Goal: Task Accomplishment & Management: Manage account settings

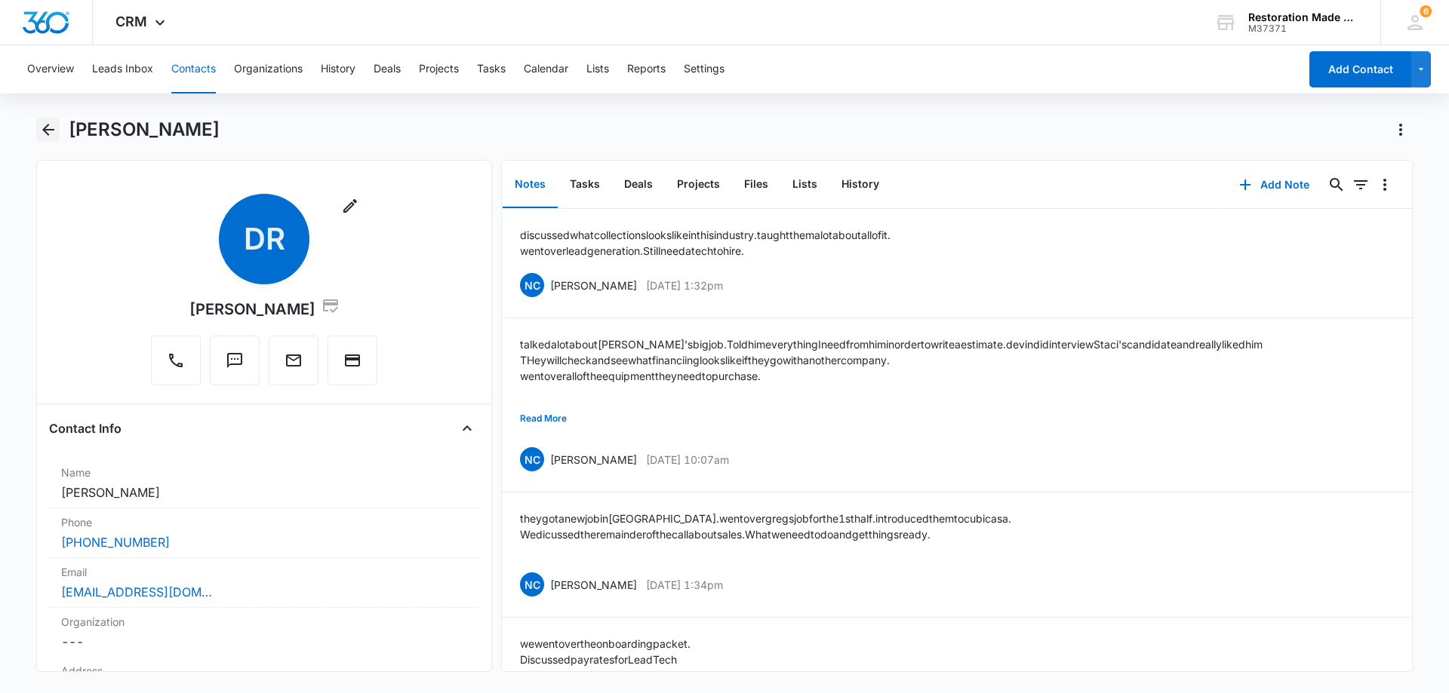
click at [50, 128] on icon "Back" at bounding box center [48, 130] width 18 height 18
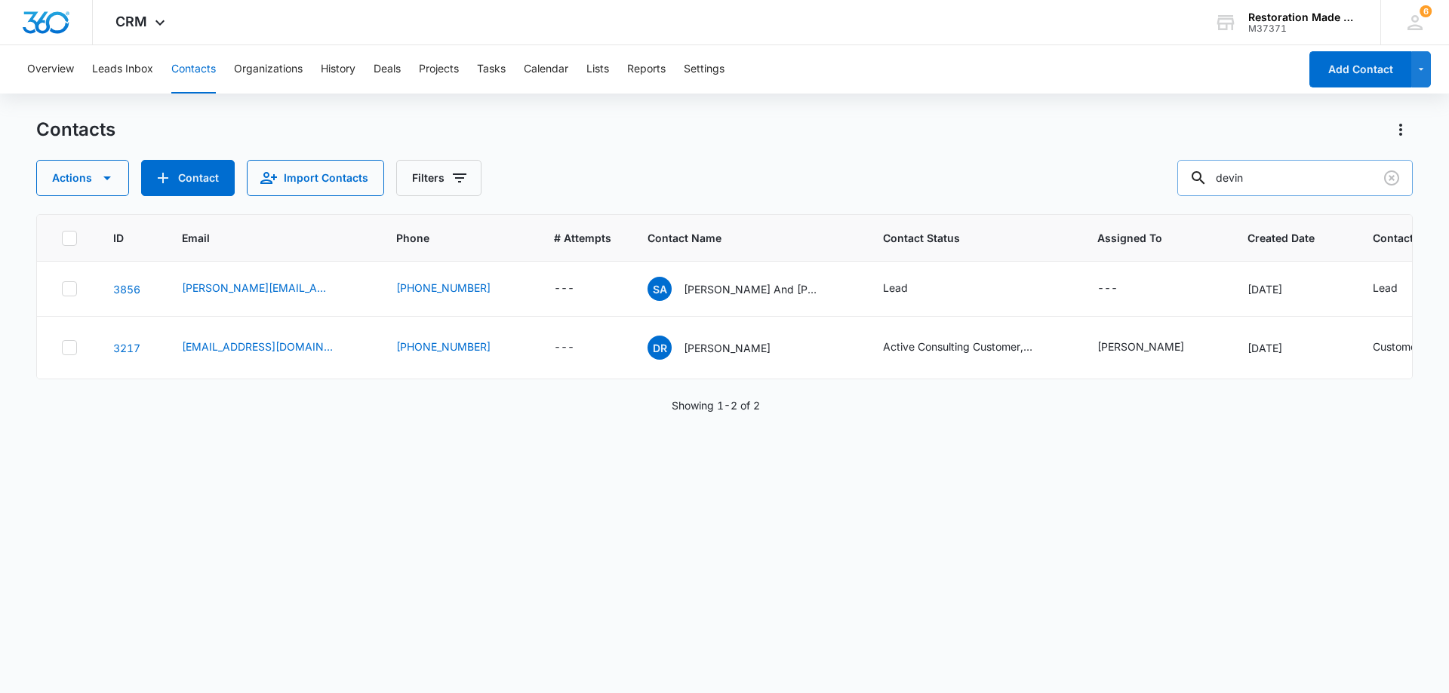
click at [1324, 176] on input "devin" at bounding box center [1294, 178] width 235 height 36
type input "d"
click at [188, 177] on button "Contact" at bounding box center [188, 178] width 94 height 36
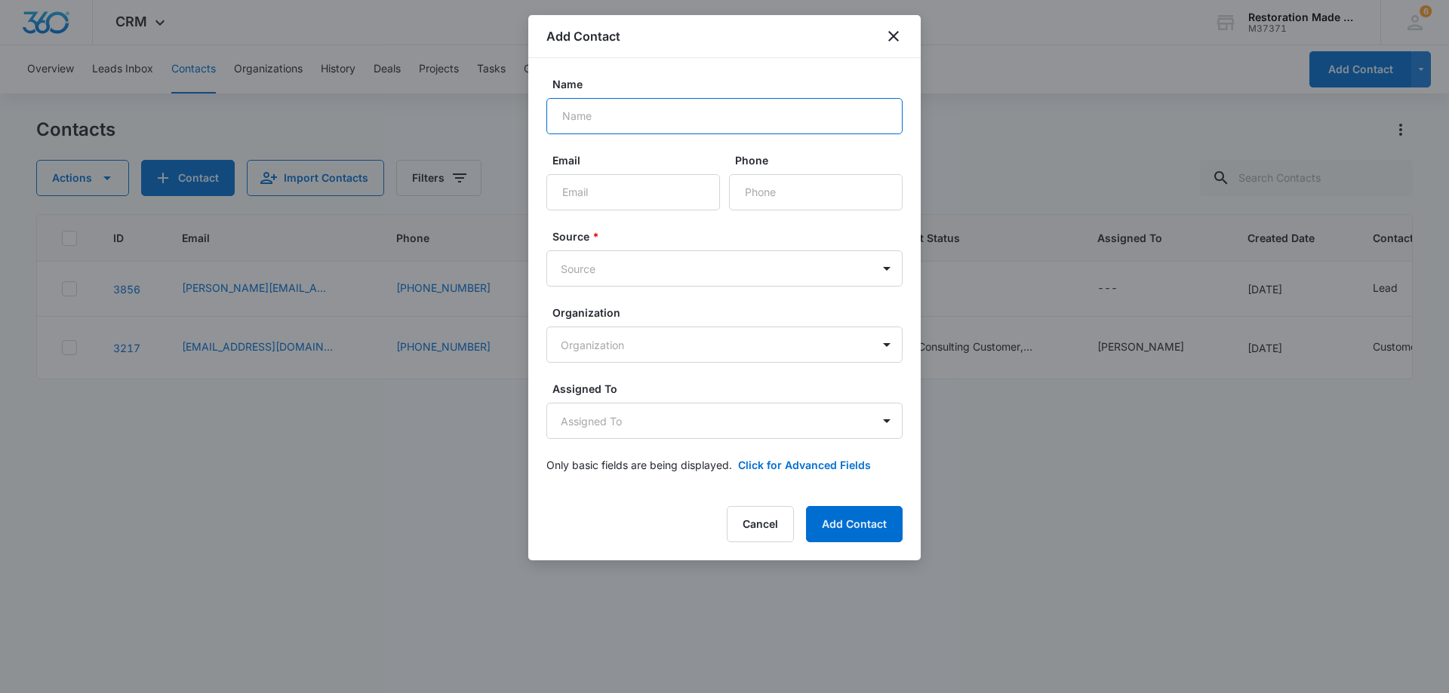
click at [691, 118] on input "Name" at bounding box center [724, 116] width 356 height 36
click at [896, 32] on icon "close" at bounding box center [893, 36] width 18 height 18
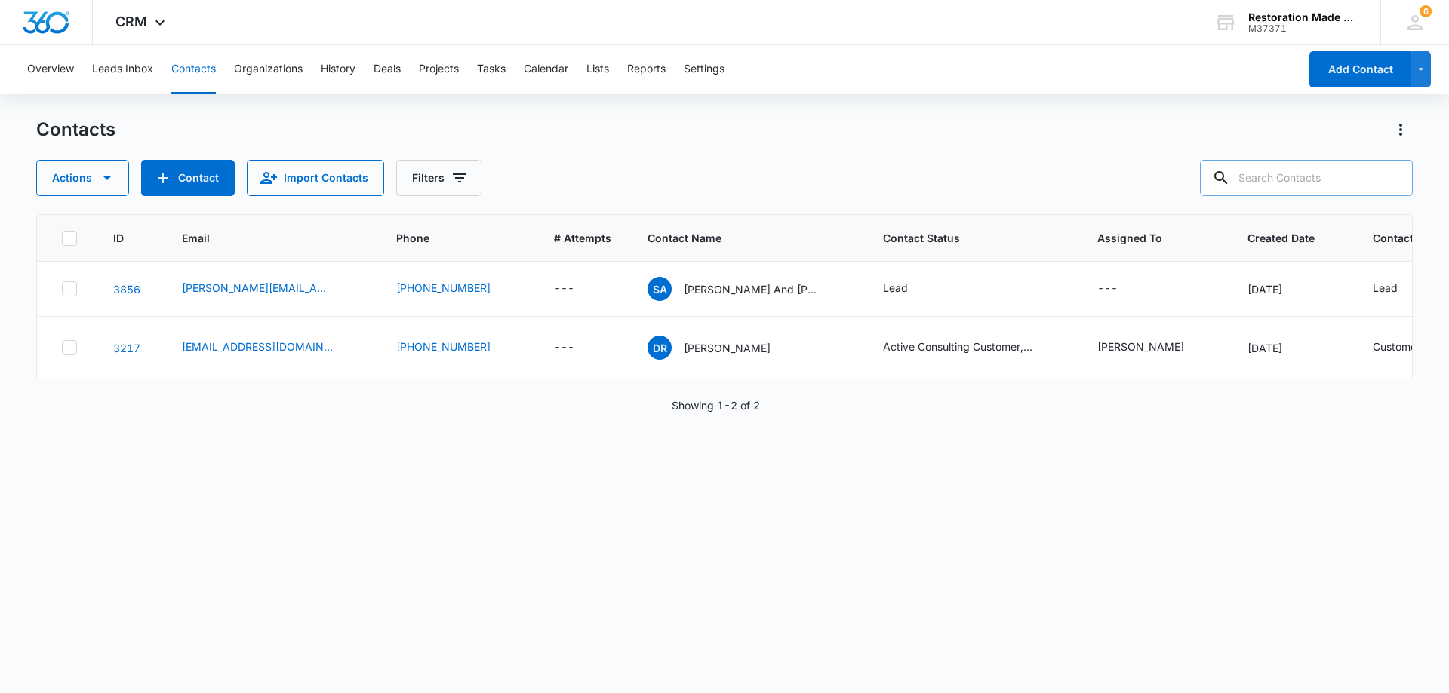
click at [1305, 174] on input "text" at bounding box center [1306, 178] width 213 height 36
type input "greg griff"
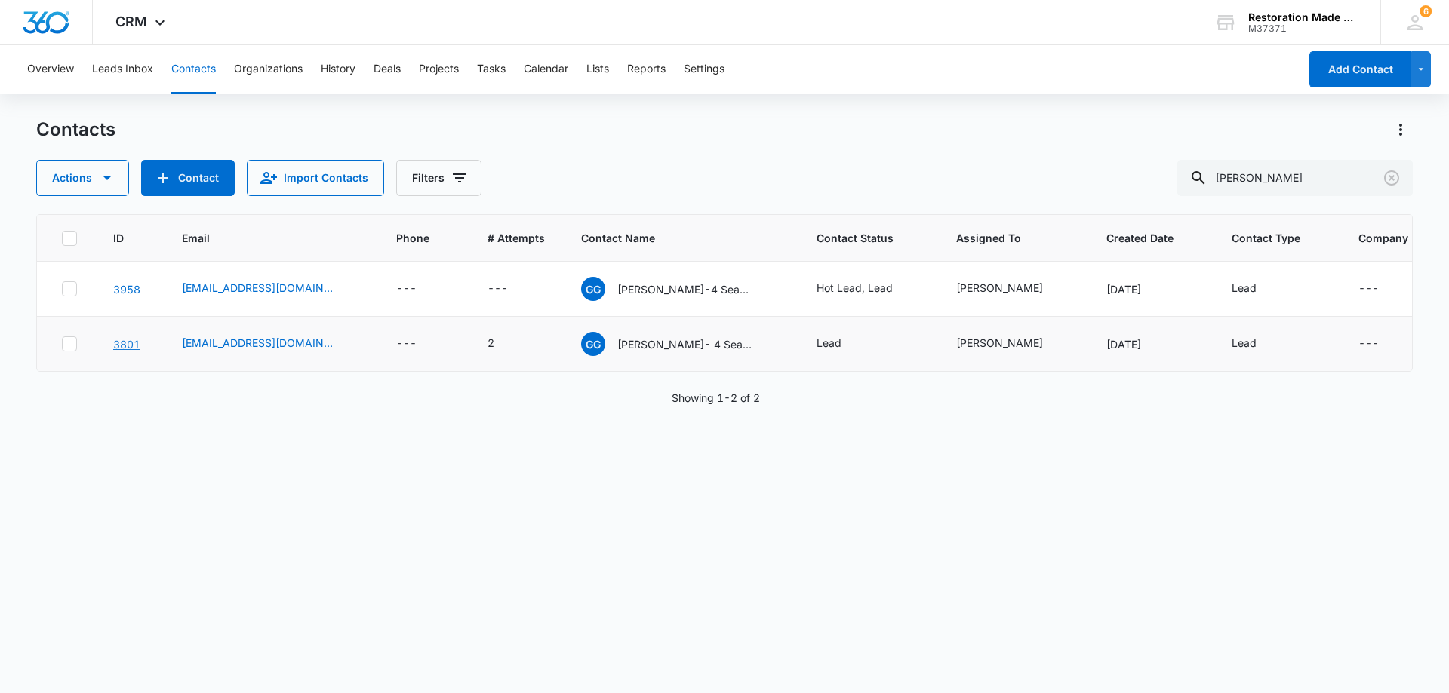
click at [128, 346] on link "3801" at bounding box center [126, 344] width 27 height 13
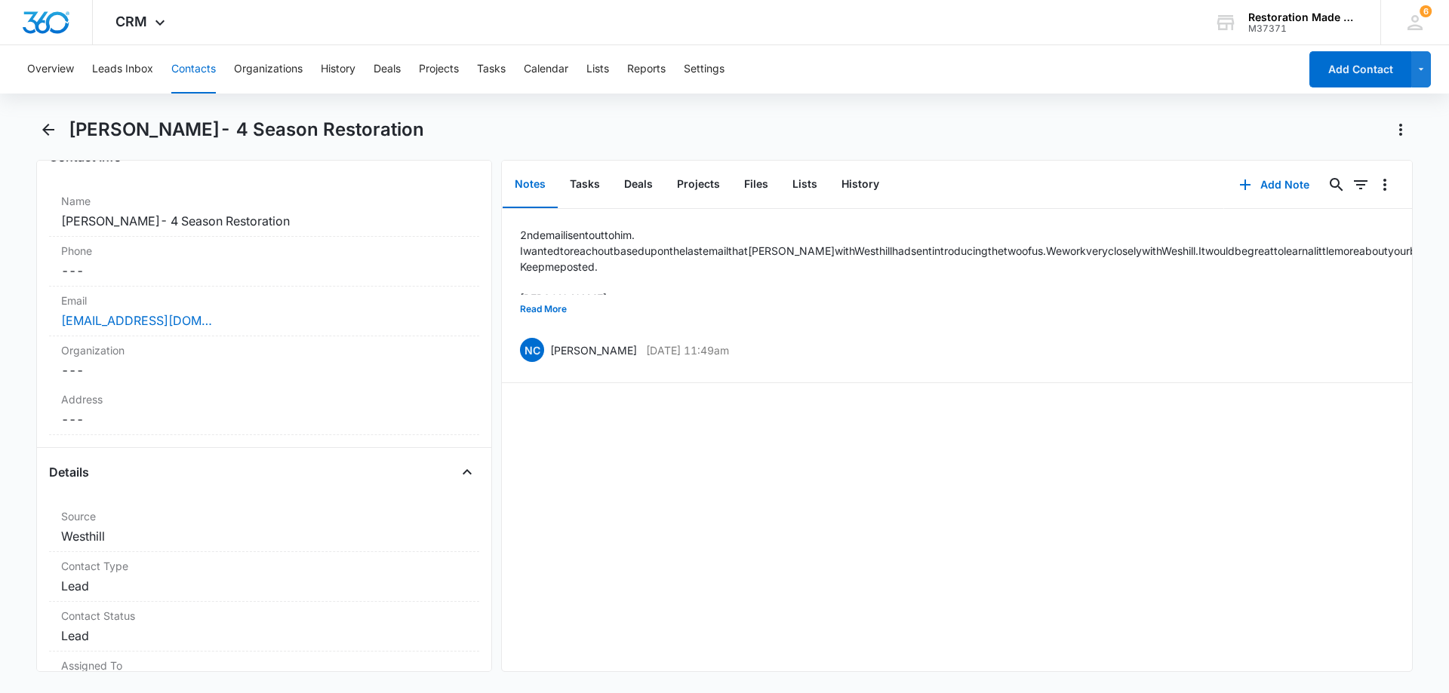
scroll to position [75, 0]
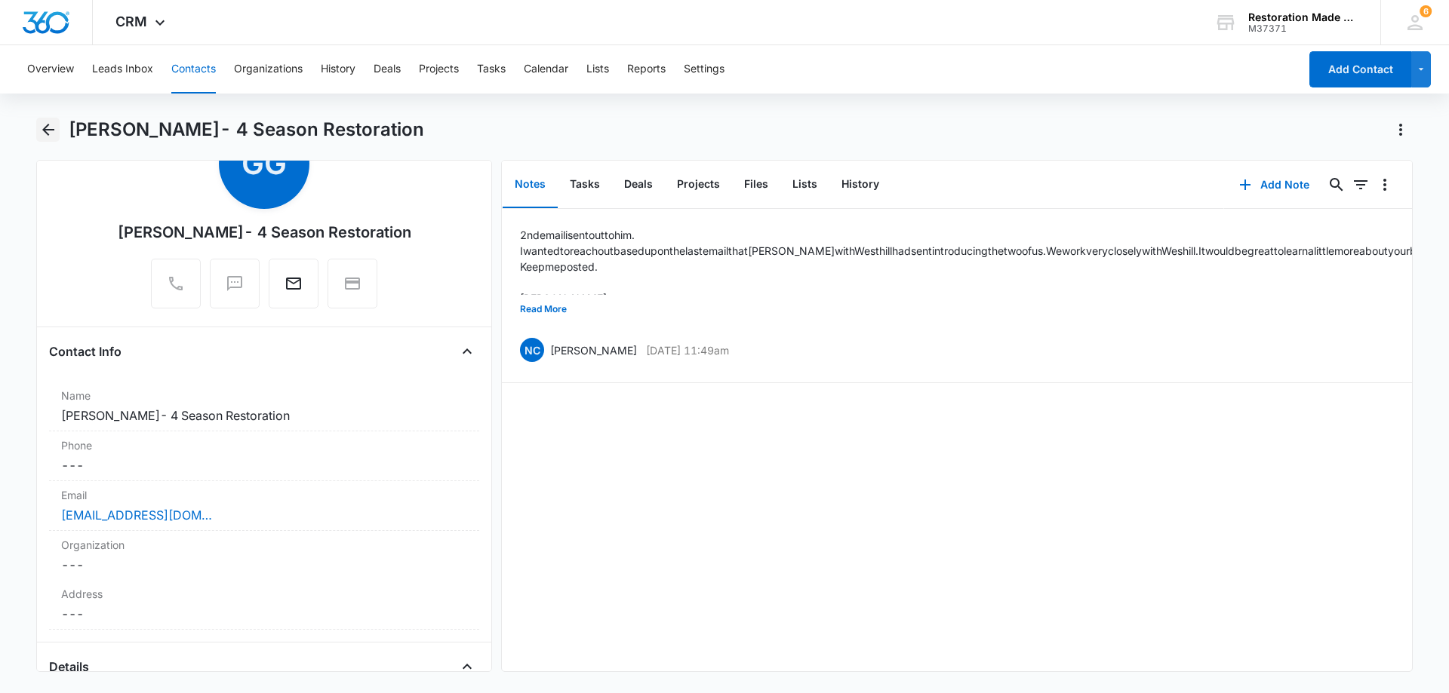
click at [48, 134] on icon "Back" at bounding box center [48, 130] width 12 height 12
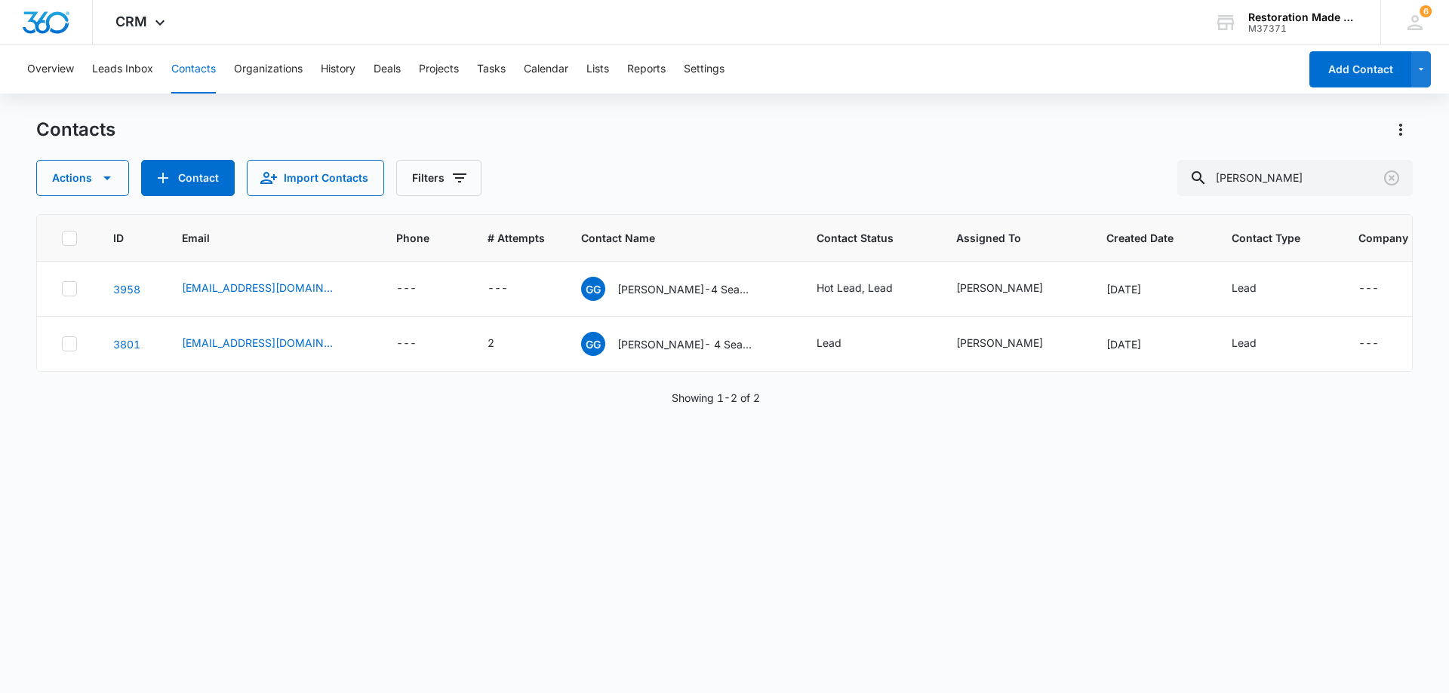
click at [72, 289] on icon at bounding box center [70, 289] width 14 height 14
click at [62, 289] on input "checkbox" at bounding box center [61, 289] width 1 height 1
click at [72, 347] on icon at bounding box center [70, 344] width 14 height 14
click at [62, 345] on input "checkbox" at bounding box center [61, 344] width 1 height 1
click at [105, 177] on icon "button" at bounding box center [107, 179] width 8 height 4
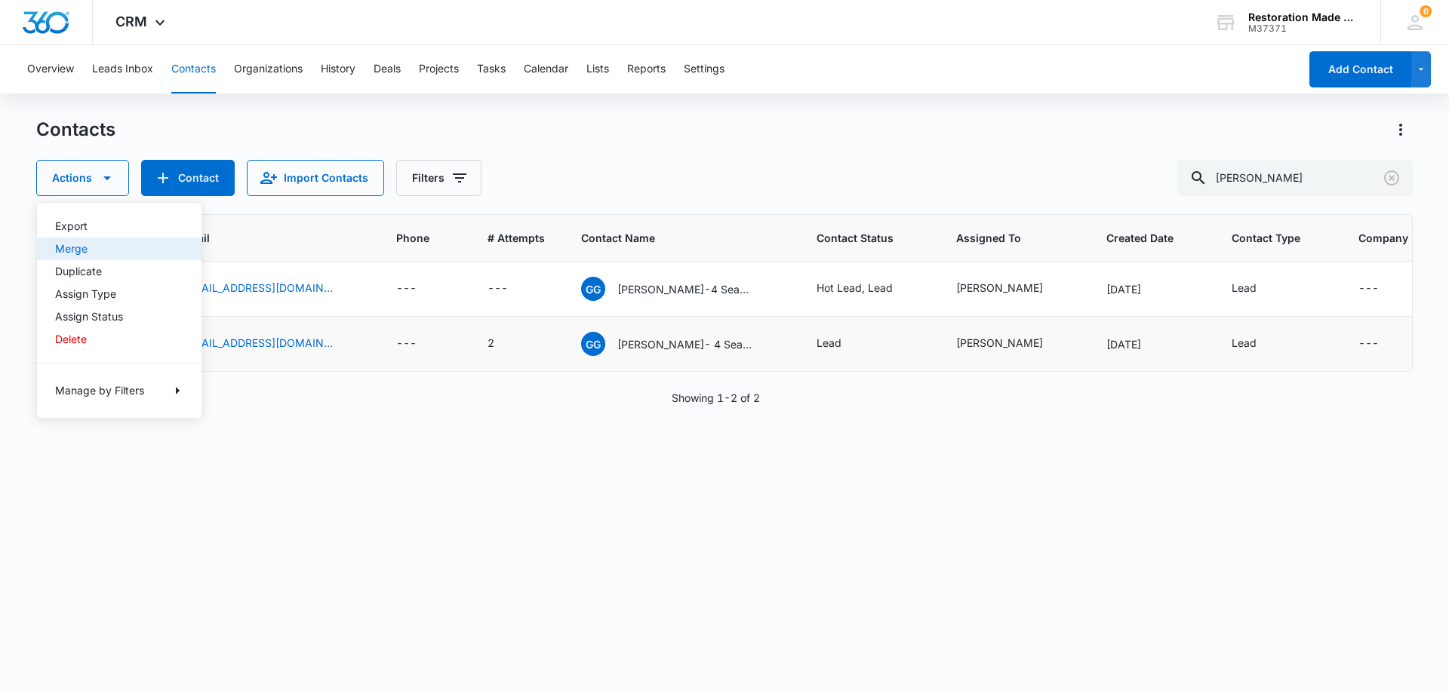
click at [73, 247] on div "Merge" at bounding box center [110, 249] width 110 height 11
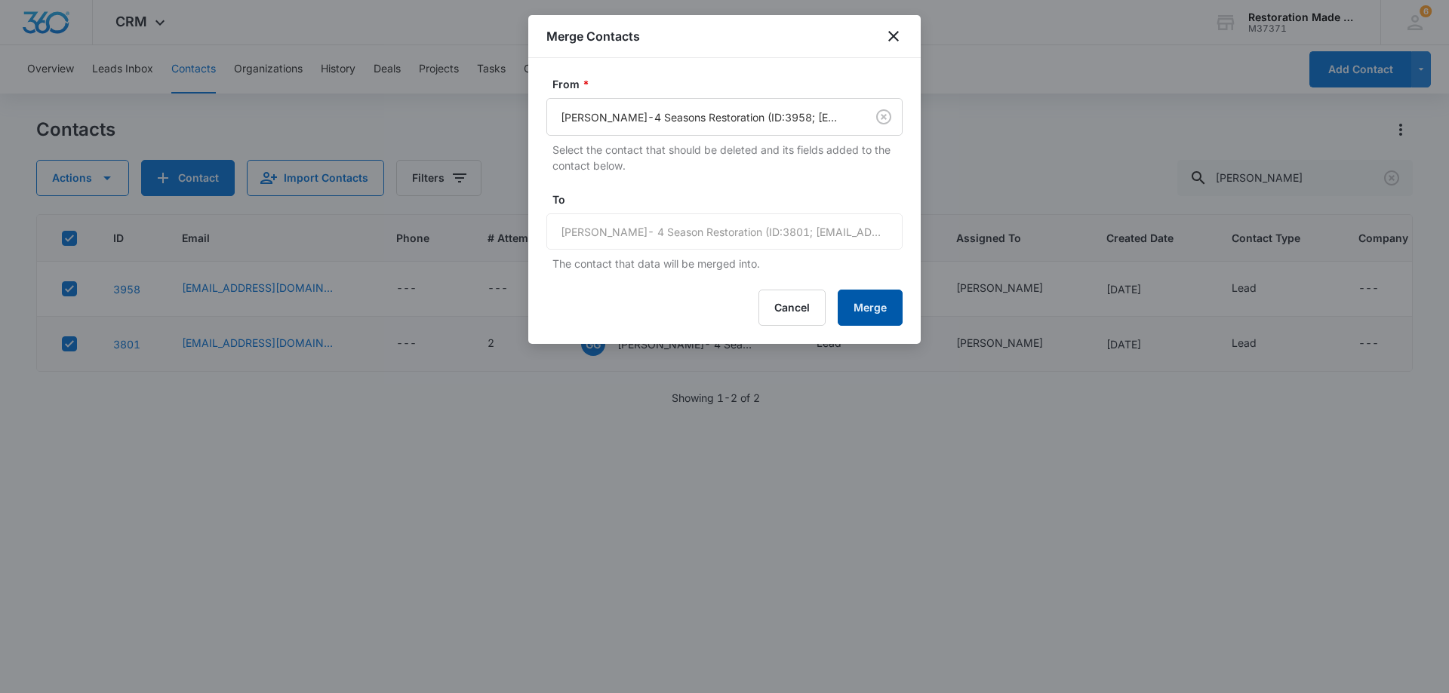
click at [881, 309] on button "Merge" at bounding box center [869, 308] width 65 height 36
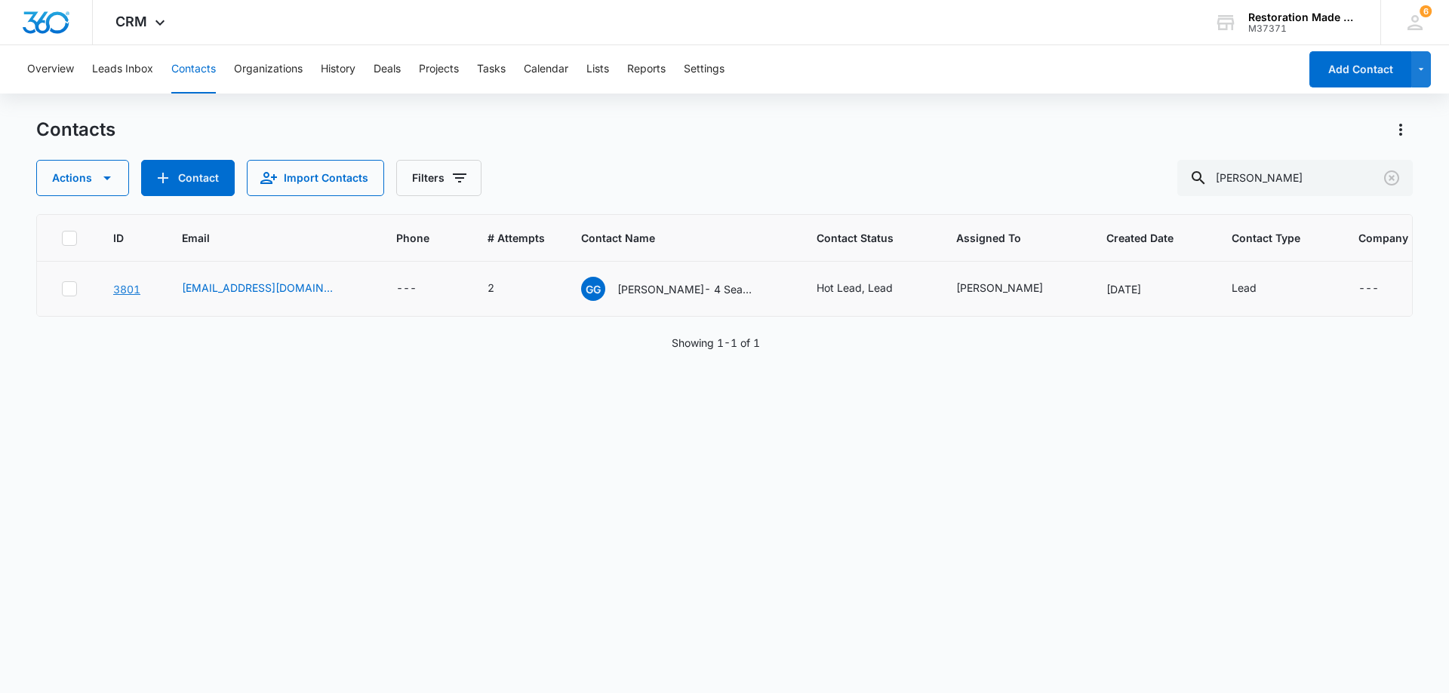
click at [127, 291] on link "3801" at bounding box center [126, 289] width 27 height 13
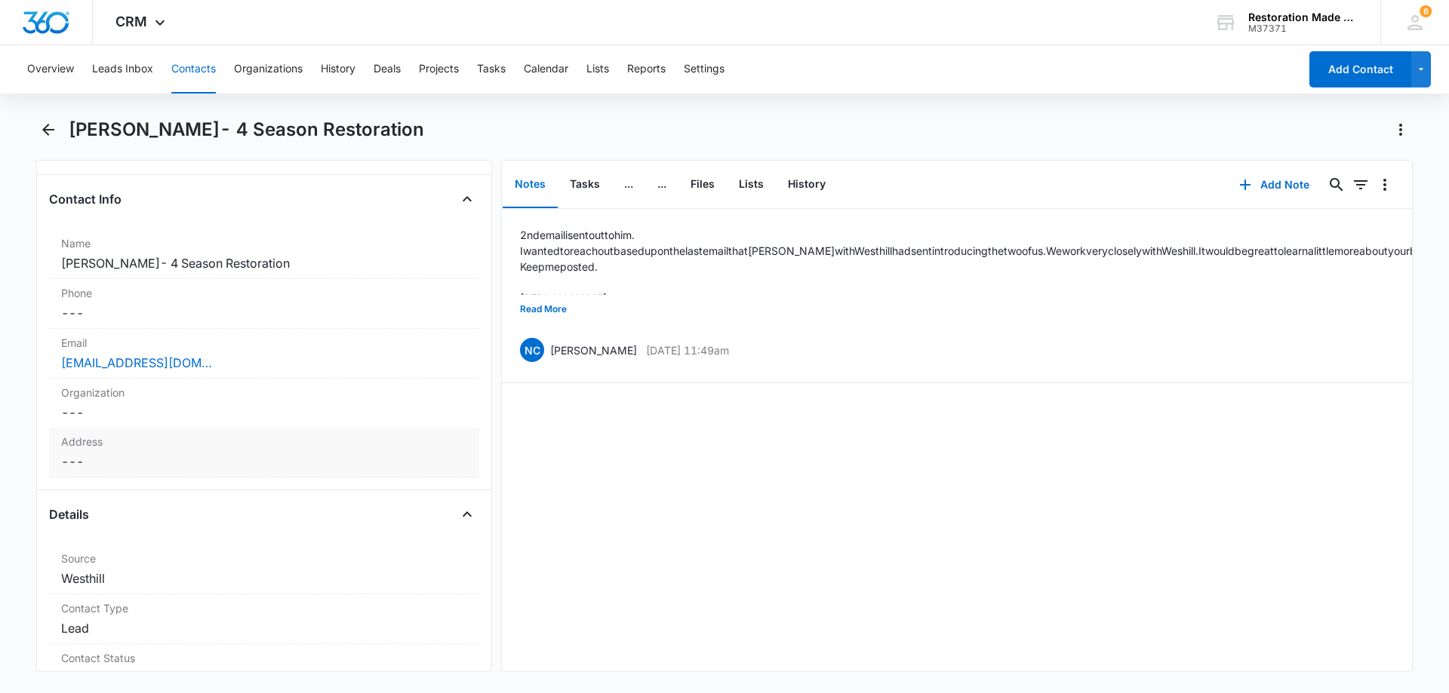
scroll to position [226, 0]
click at [189, 462] on dd "Cancel Save Changes ---" at bounding box center [264, 463] width 406 height 18
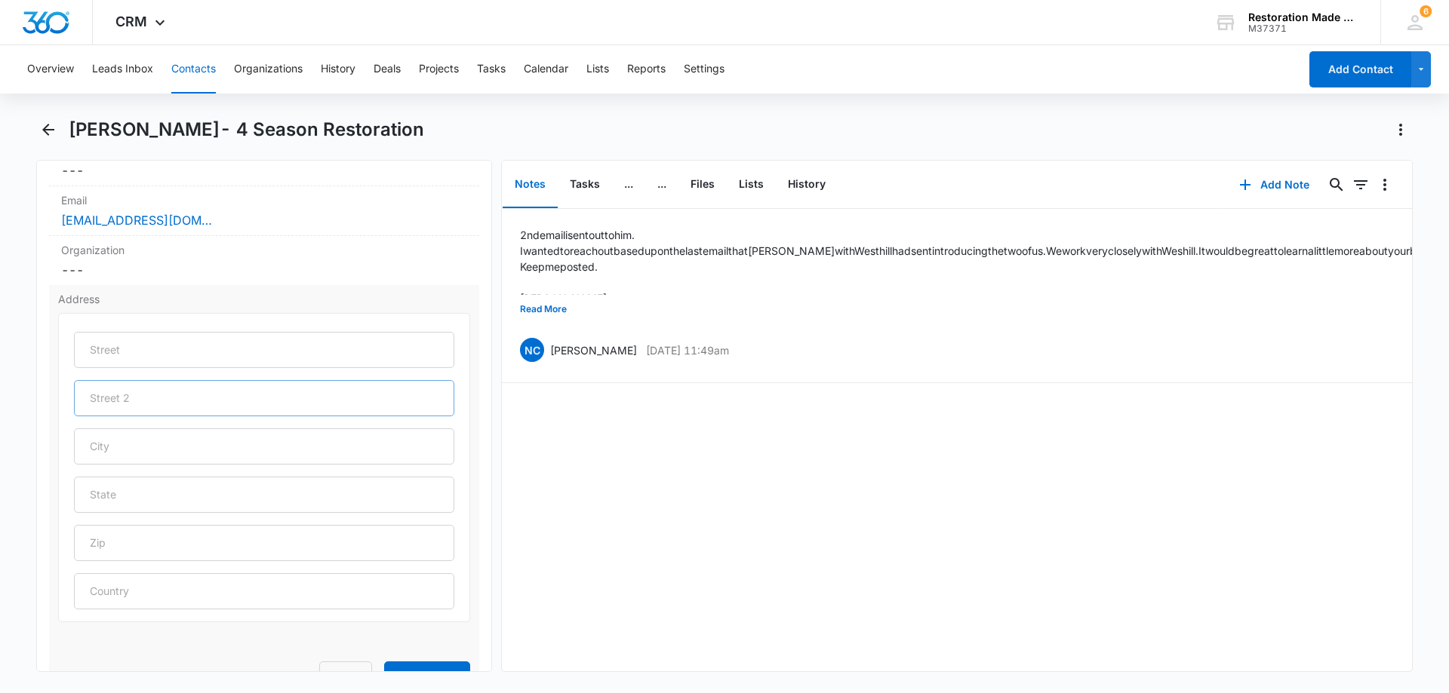
scroll to position [377, 0]
click at [195, 492] on input "text" at bounding box center [264, 488] width 380 height 36
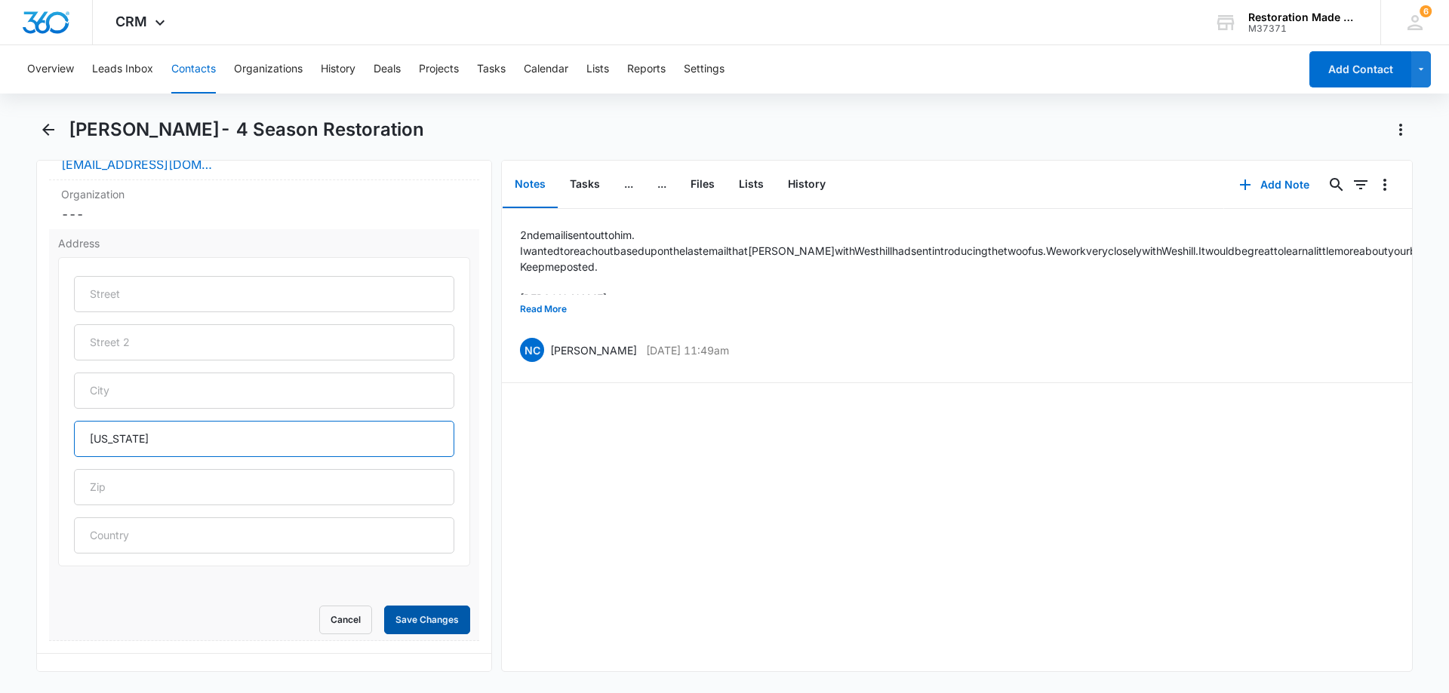
scroll to position [453, 0]
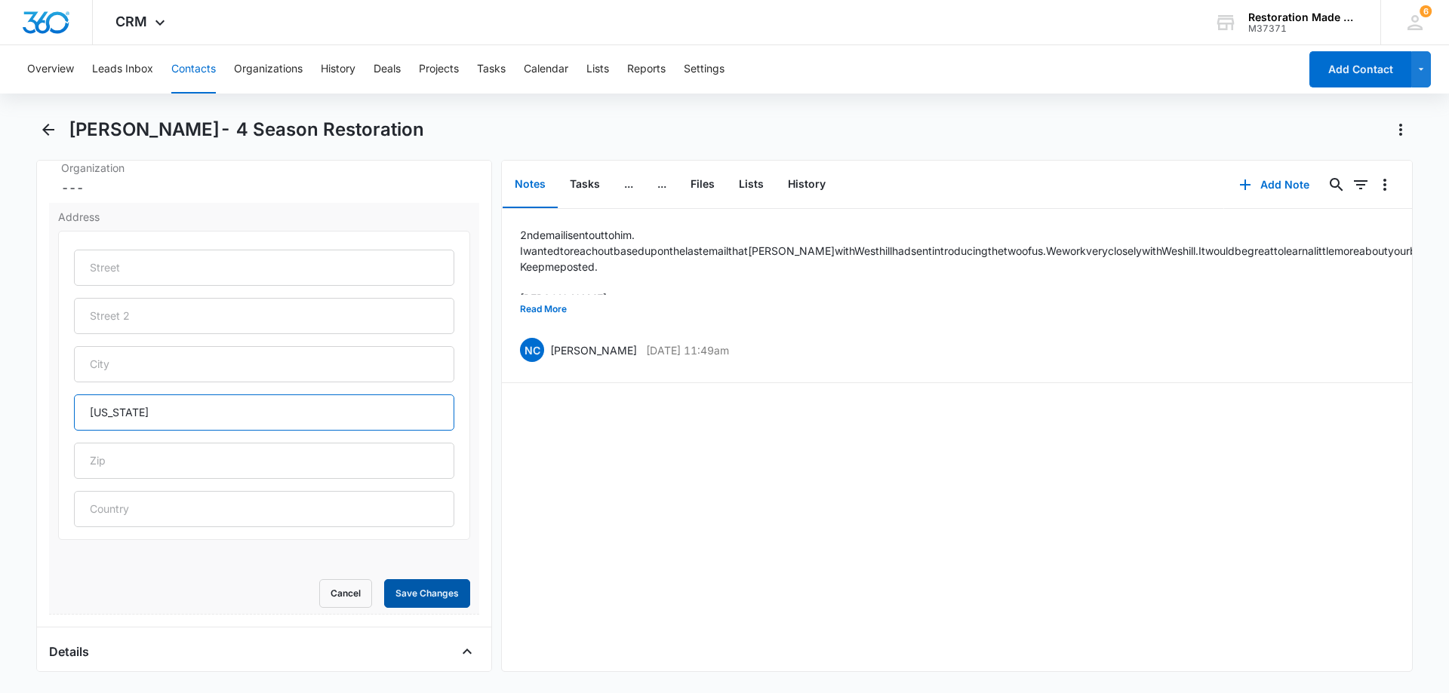
type input "Utah"
click at [420, 598] on button "Save Changes" at bounding box center [427, 593] width 86 height 29
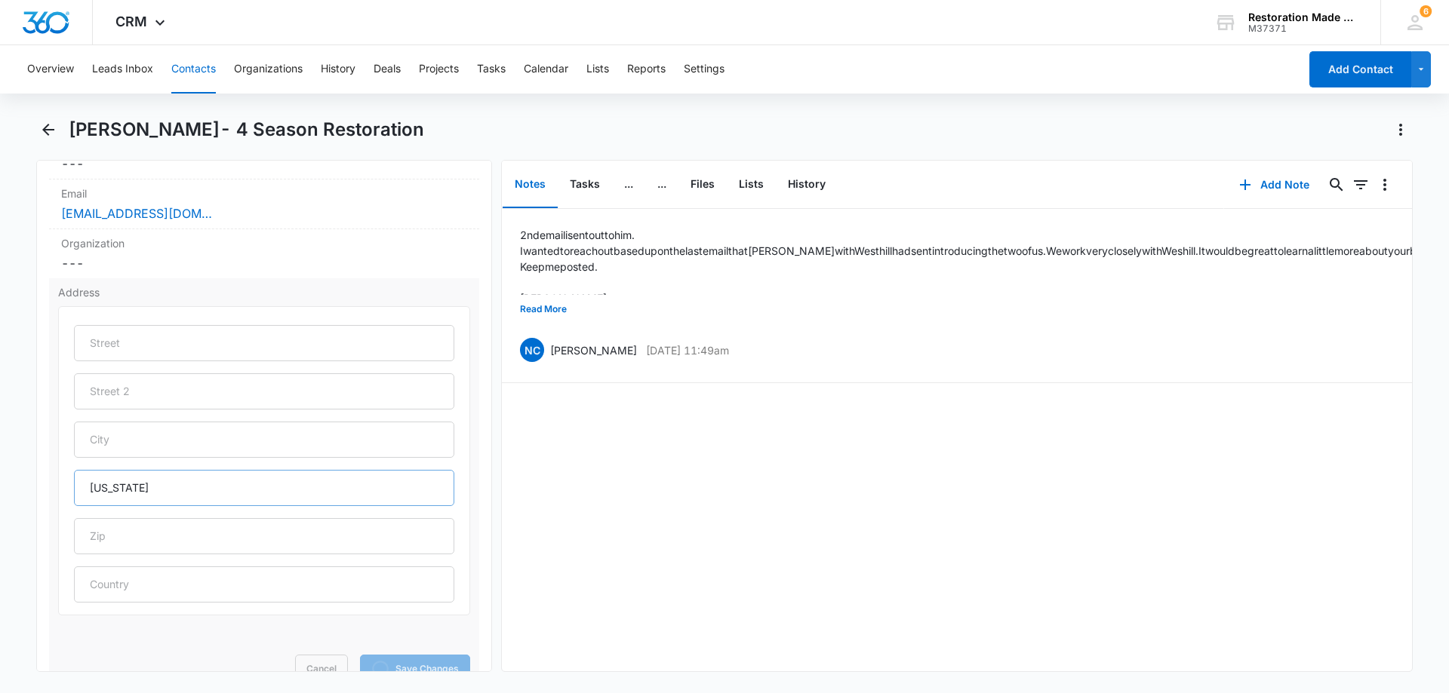
scroll to position [226, 0]
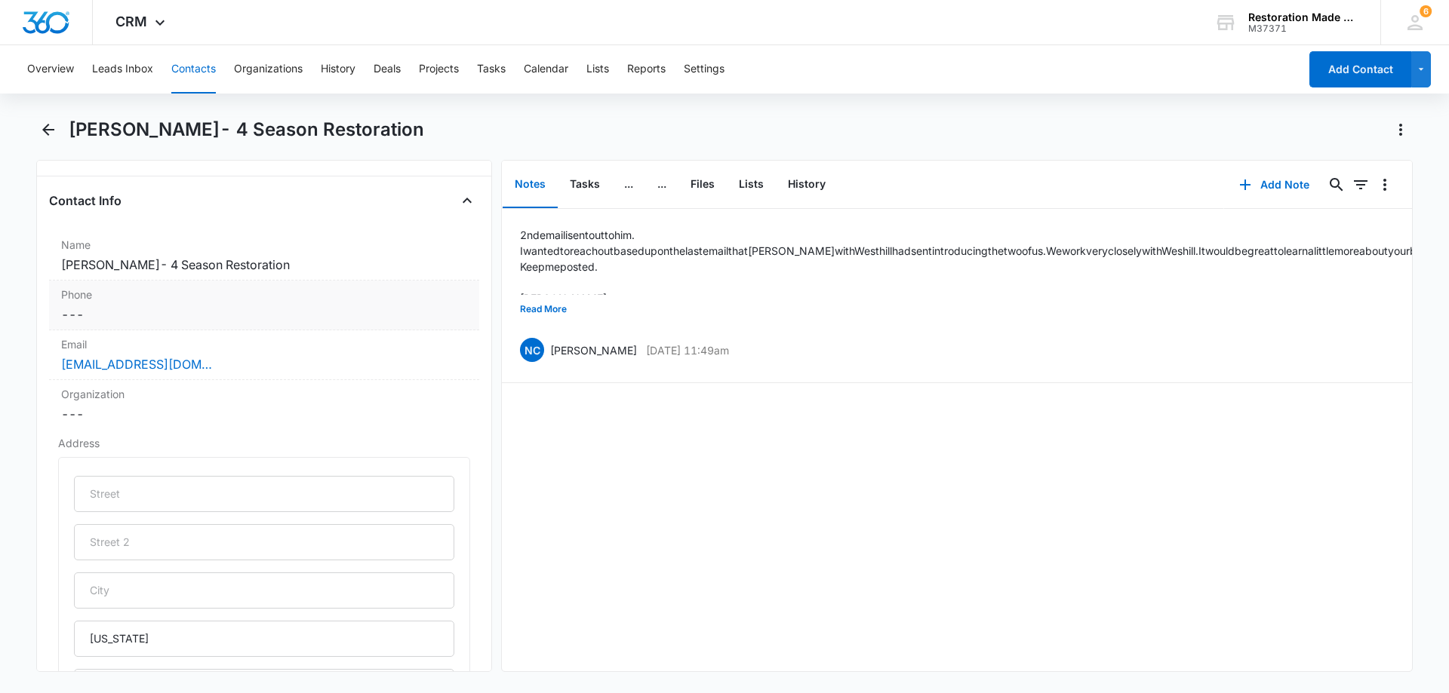
click at [211, 312] on dd "Cancel Save Changes ---" at bounding box center [264, 315] width 406 height 18
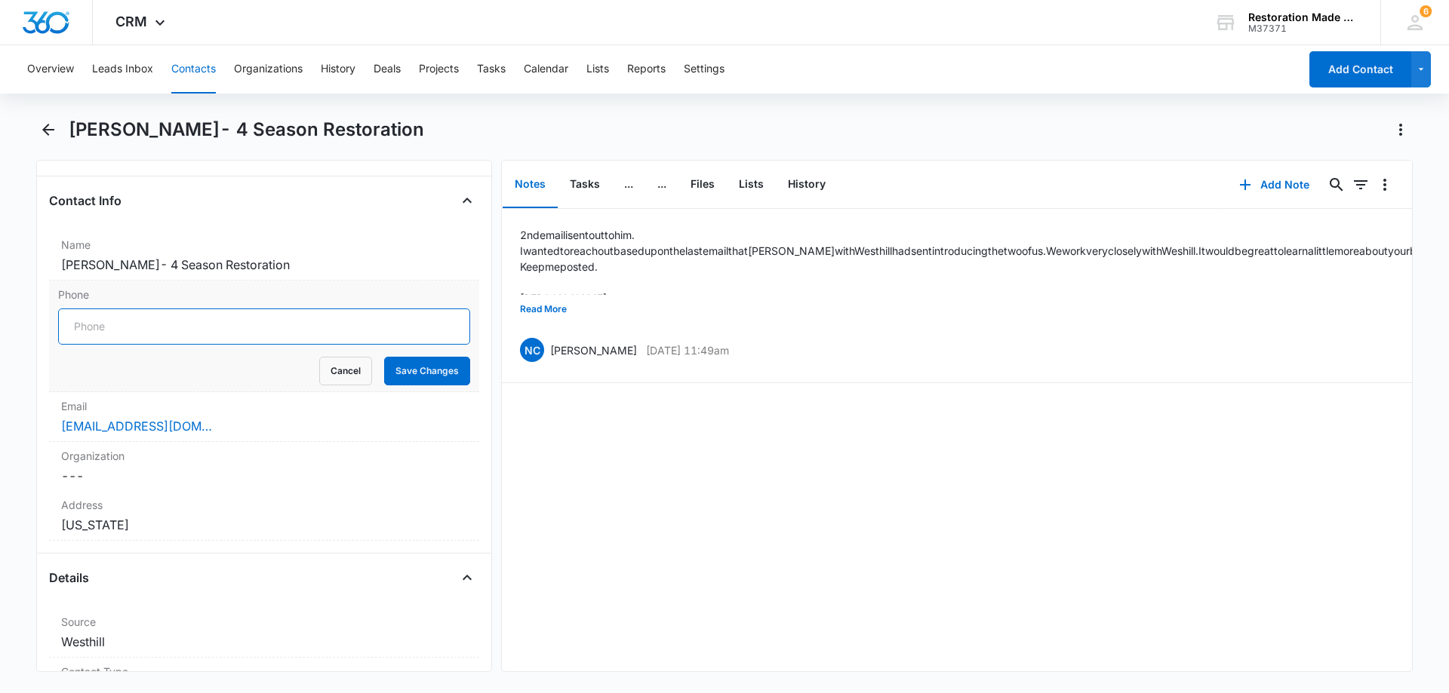
click at [200, 330] on input "Phone" at bounding box center [264, 327] width 412 height 36
type input "(801) 385-1241"
click at [420, 383] on button "Save Changes" at bounding box center [427, 371] width 86 height 29
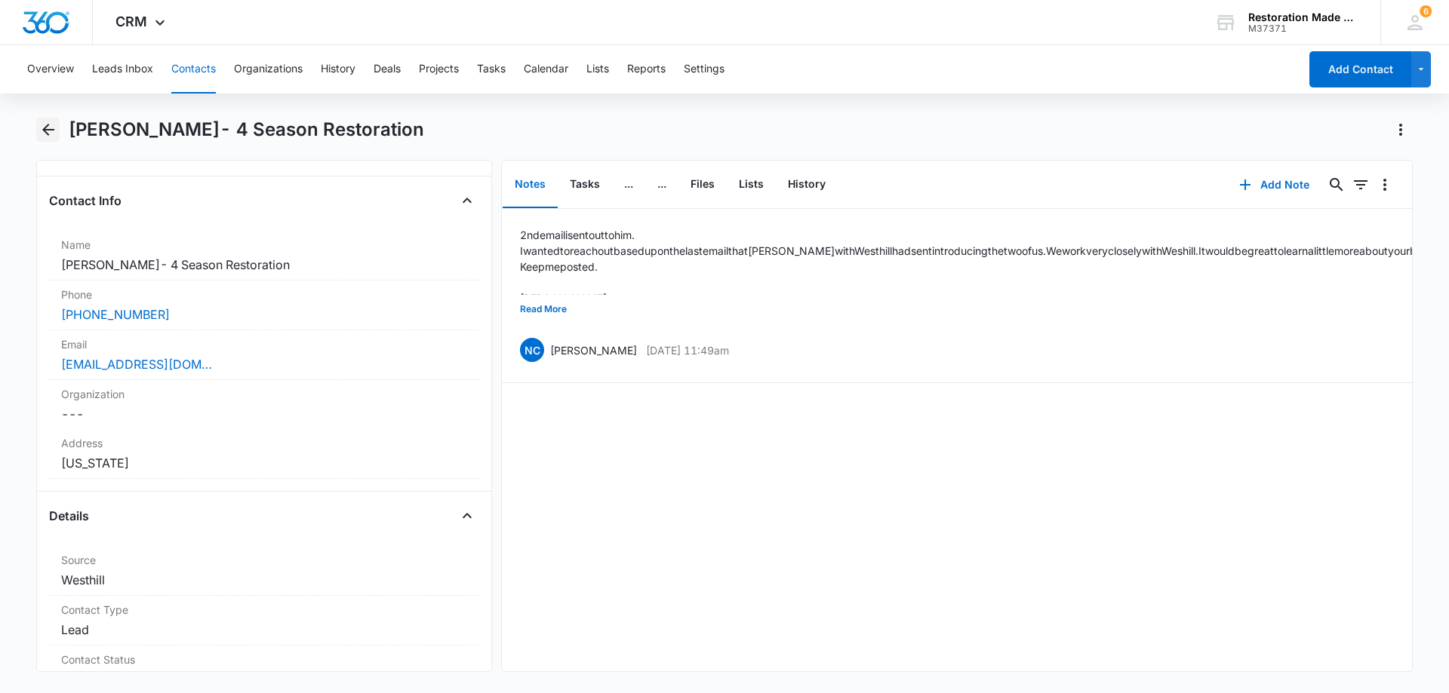
click at [51, 134] on icon "Back" at bounding box center [48, 130] width 18 height 18
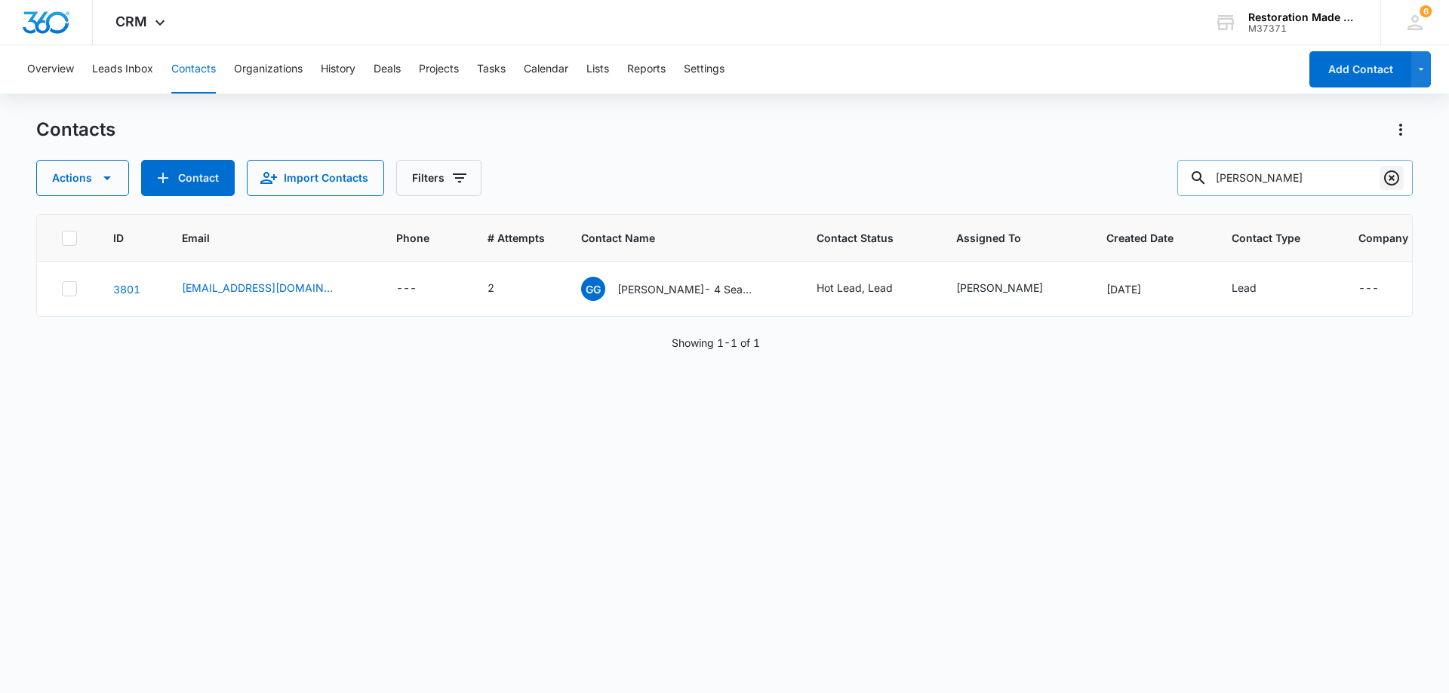
click at [1391, 178] on icon "Clear" at bounding box center [1391, 178] width 15 height 15
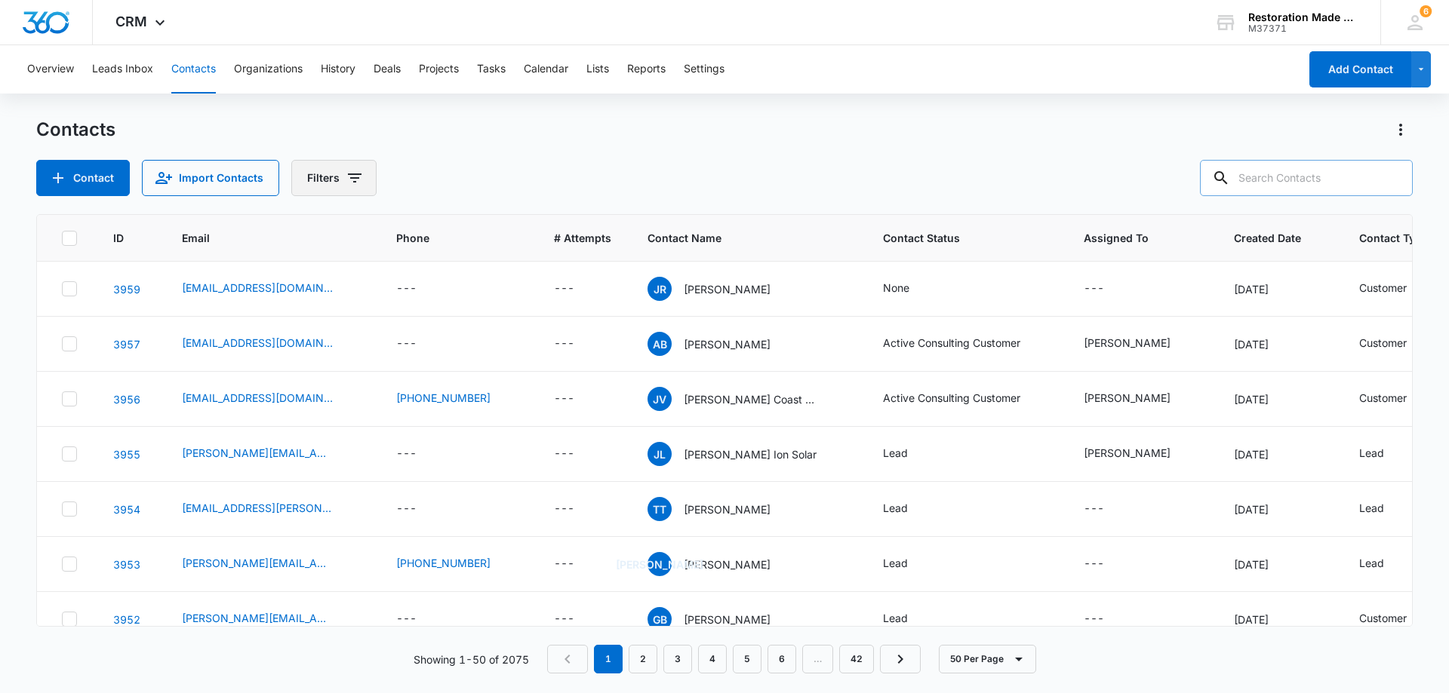
click at [353, 177] on icon "Filters" at bounding box center [355, 178] width 14 height 9
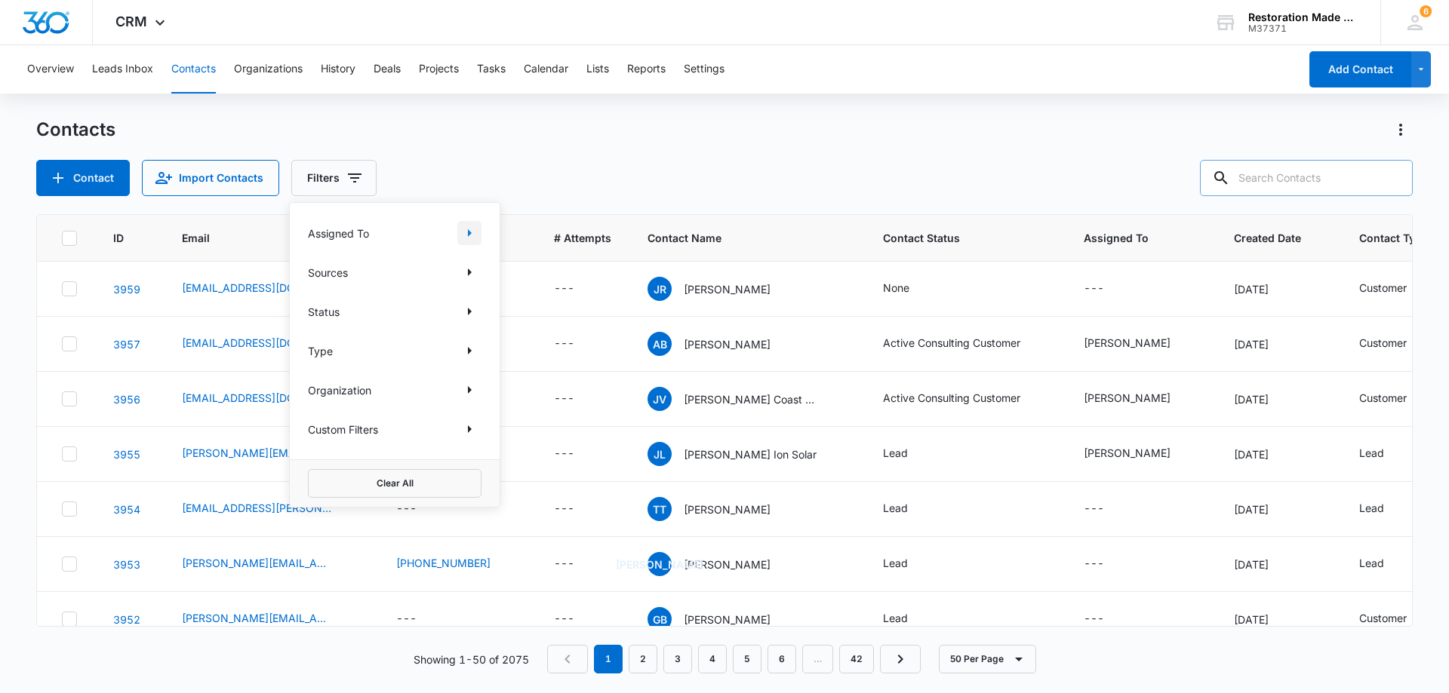
click at [472, 230] on icon "Show Assigned To filters" at bounding box center [469, 233] width 18 height 18
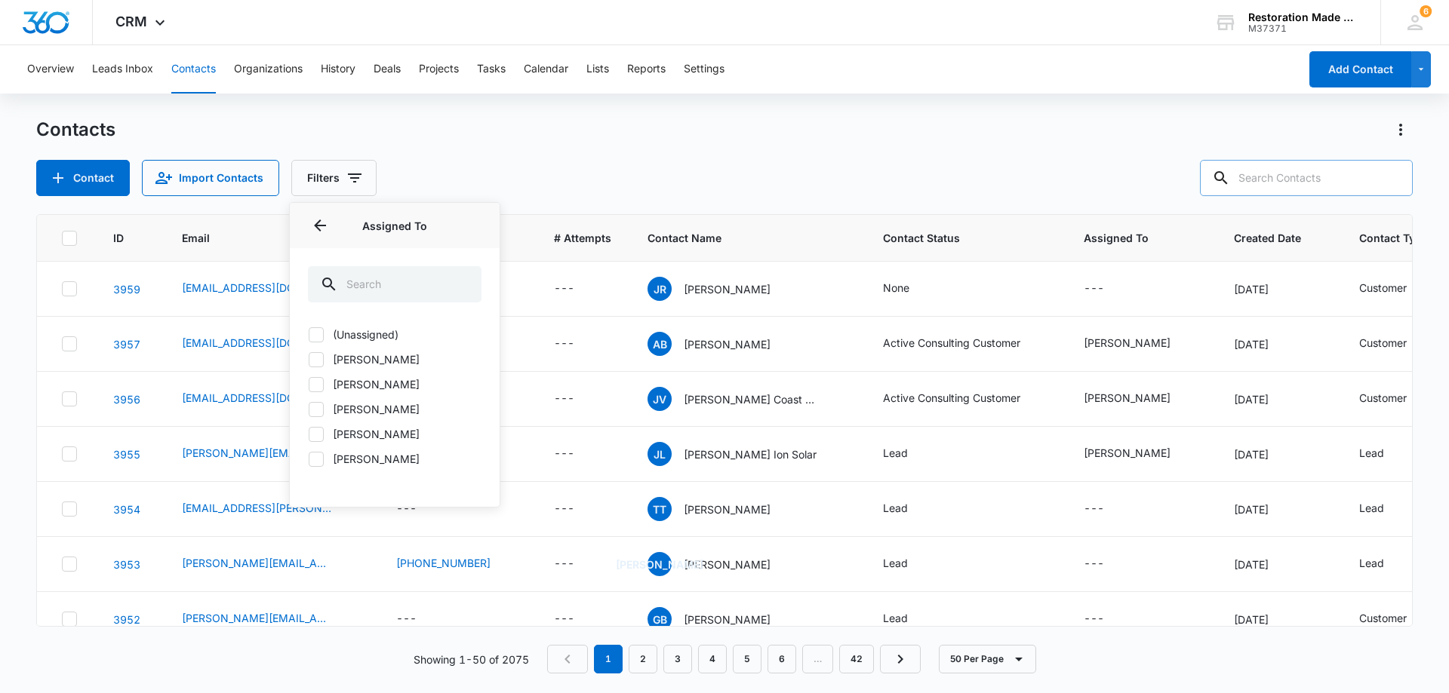
click at [365, 392] on label "[PERSON_NAME]" at bounding box center [395, 384] width 174 height 16
click at [309, 385] on input "[PERSON_NAME]" at bounding box center [308, 384] width 1 height 1
checkbox input "true"
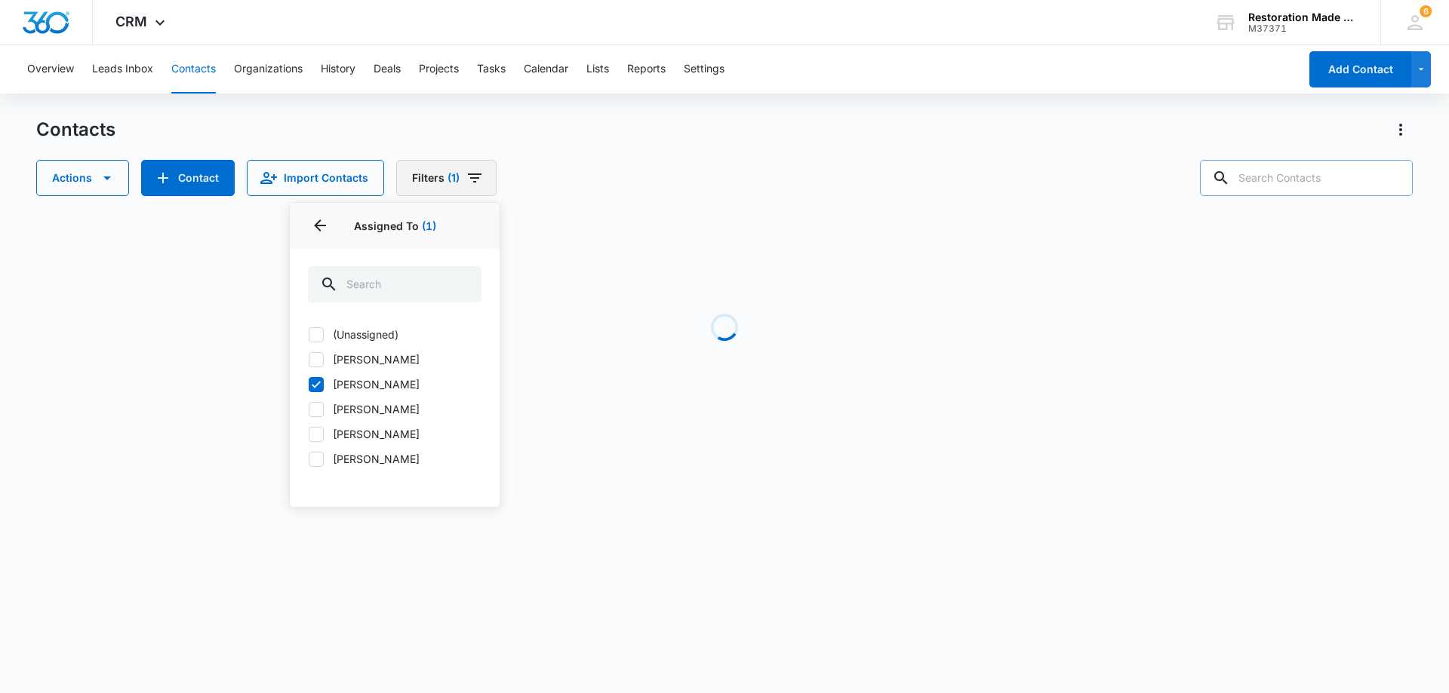
click at [472, 179] on icon "Filters" at bounding box center [475, 178] width 14 height 9
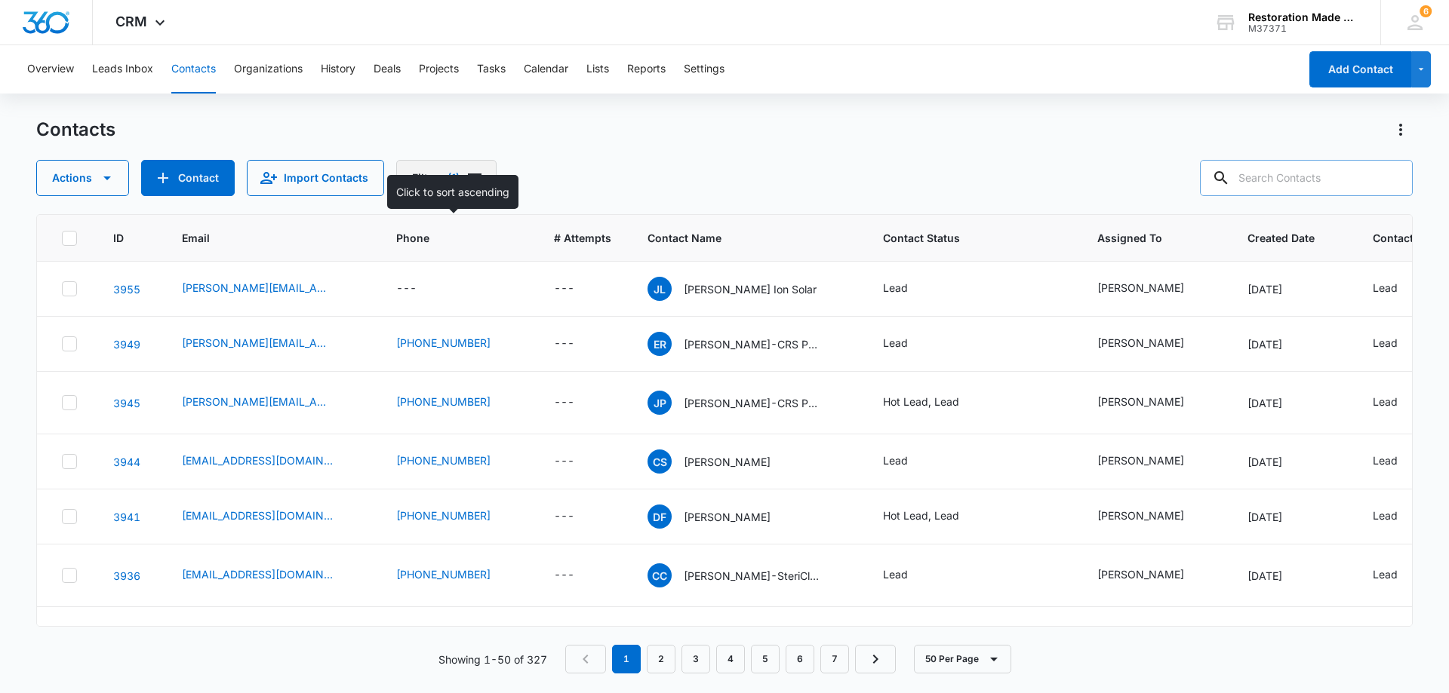
click at [468, 180] on div "Click to sort ascending" at bounding box center [452, 192] width 131 height 34
click at [472, 178] on icon "Filters" at bounding box center [475, 178] width 14 height 9
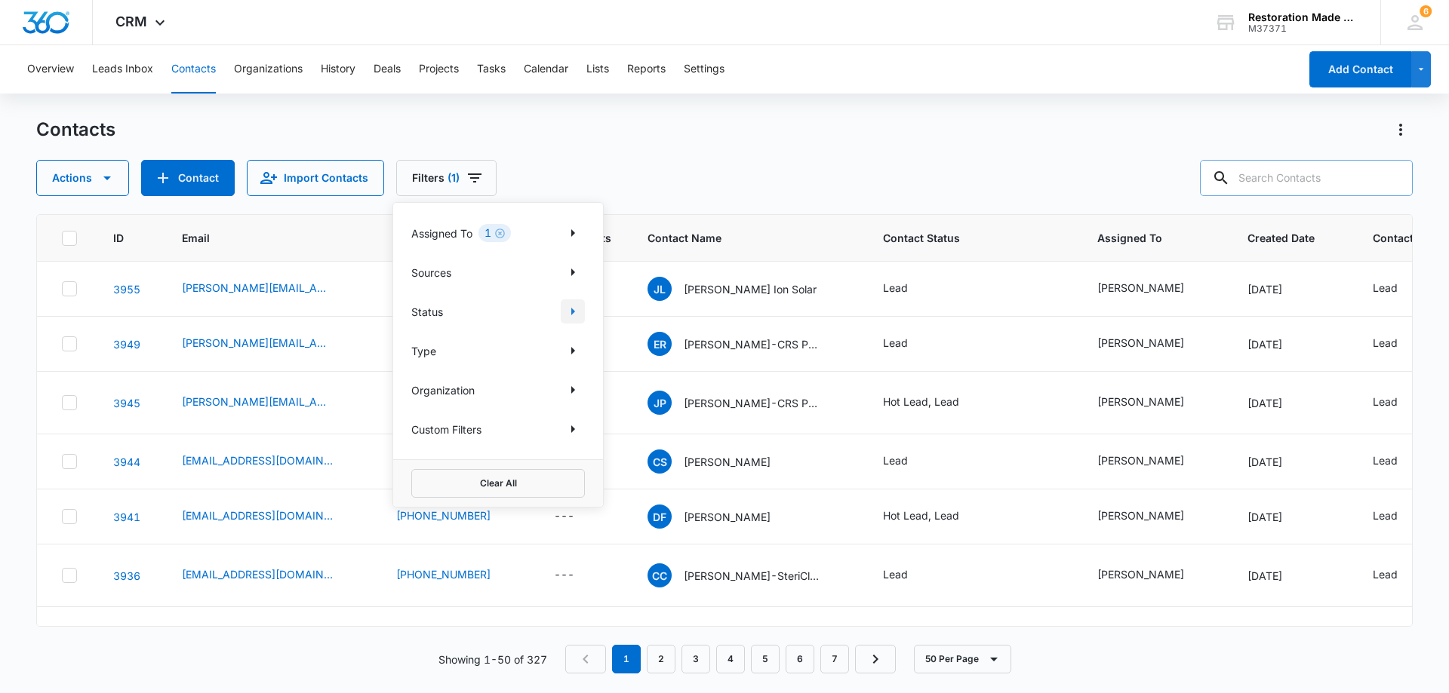
click at [570, 312] on icon "Show Status filters" at bounding box center [573, 312] width 18 height 18
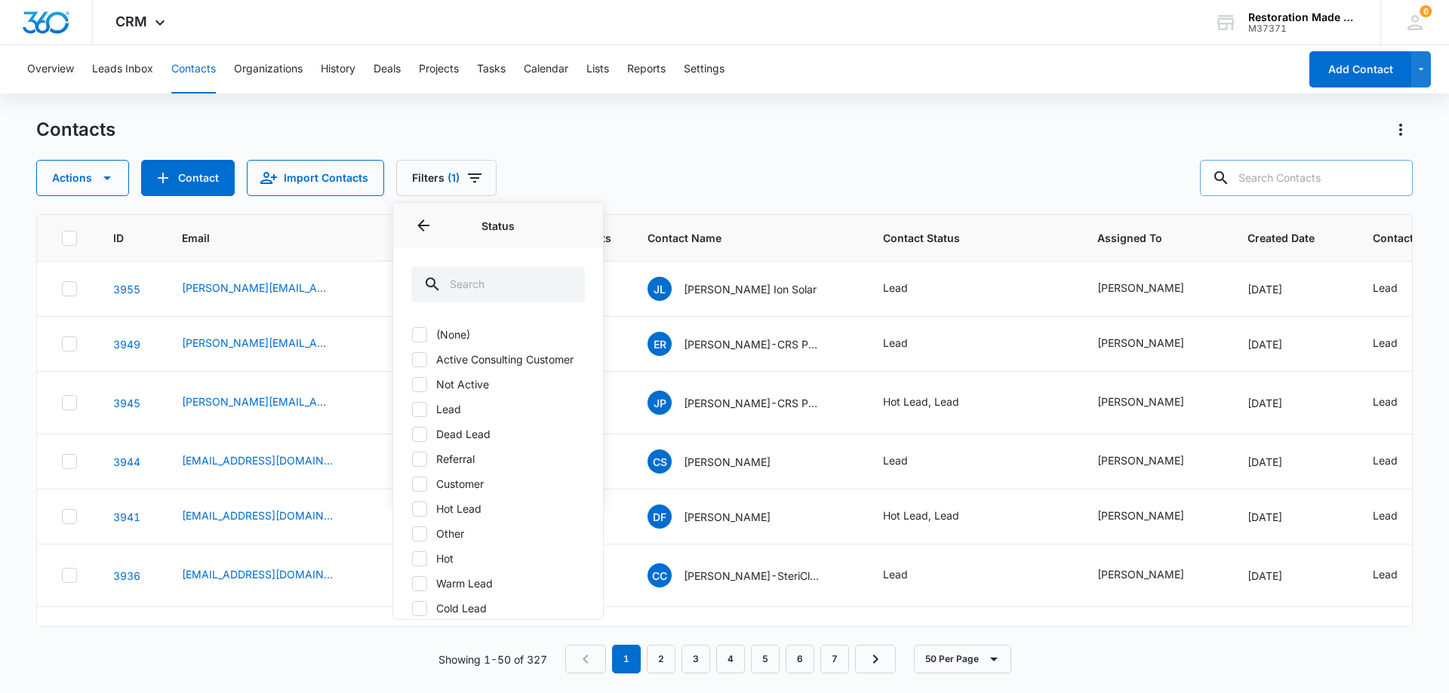
click at [426, 367] on icon at bounding box center [420, 360] width 14 height 14
click at [412, 360] on input "Active Consulting Customer" at bounding box center [411, 359] width 1 height 1
checkbox input "true"
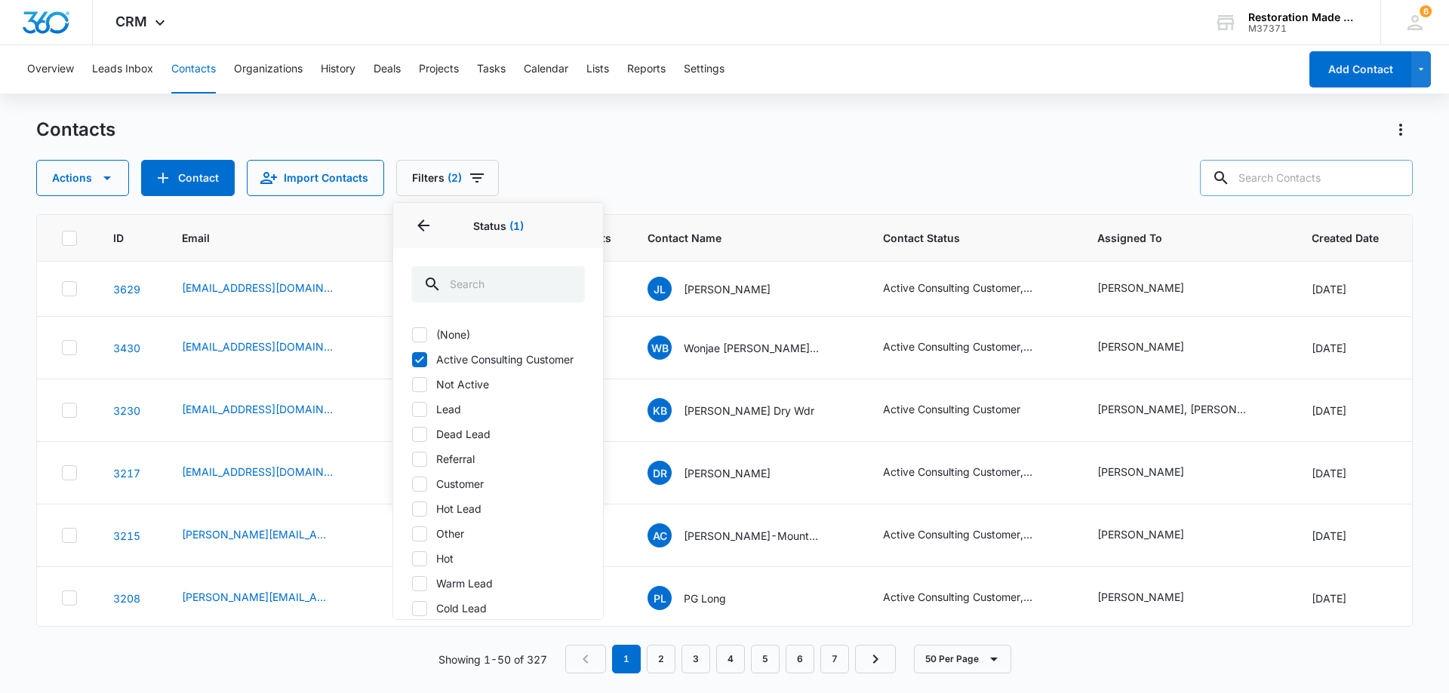
click at [690, 143] on div "Contacts Actions Contact Import Contacts Filters (2) Assigned To 1 Sources Stat…" at bounding box center [724, 157] width 1376 height 78
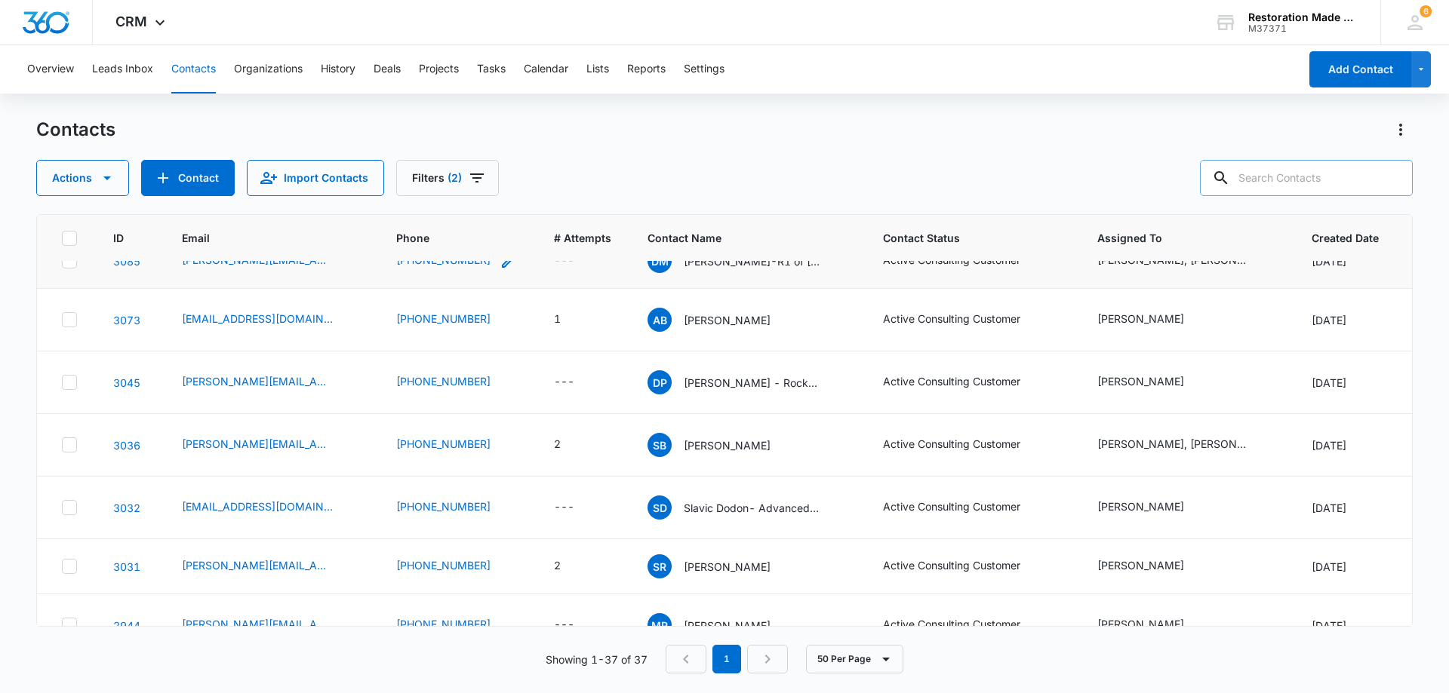
scroll to position [453, 0]
